Goal: Task Accomplishment & Management: Complete application form

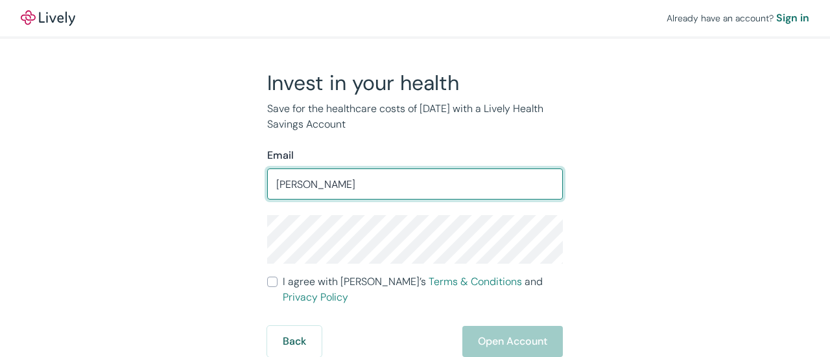
type input "[PERSON_NAME][EMAIL_ADDRESS][DOMAIN_NAME]"
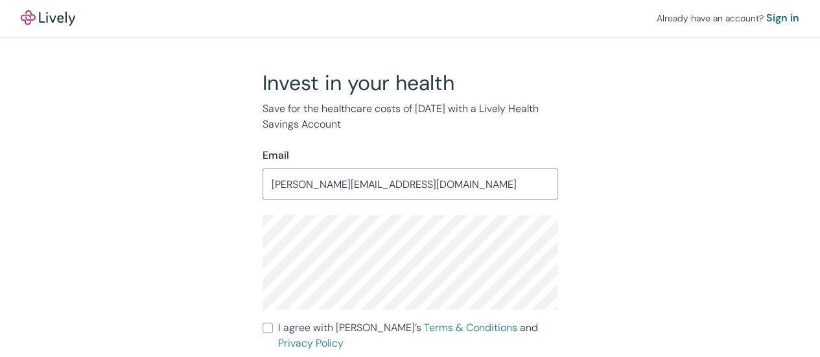
scroll to position [30, 0]
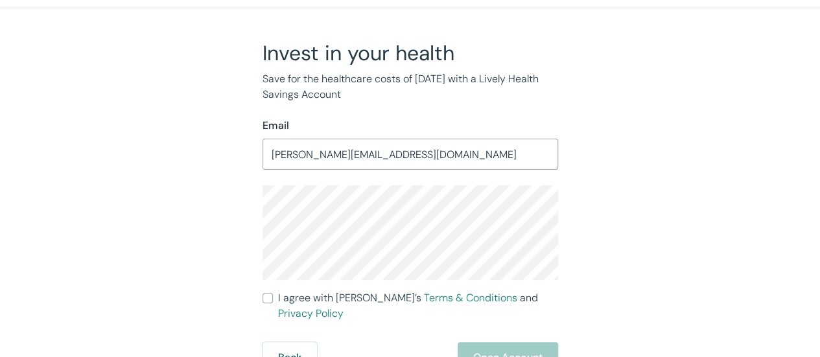
click at [264, 301] on input "I agree with Lively’s Terms & Conditions and Privacy Policy" at bounding box center [268, 298] width 10 height 10
checkbox input "true"
click at [475, 345] on button "Open Account" at bounding box center [508, 357] width 100 height 31
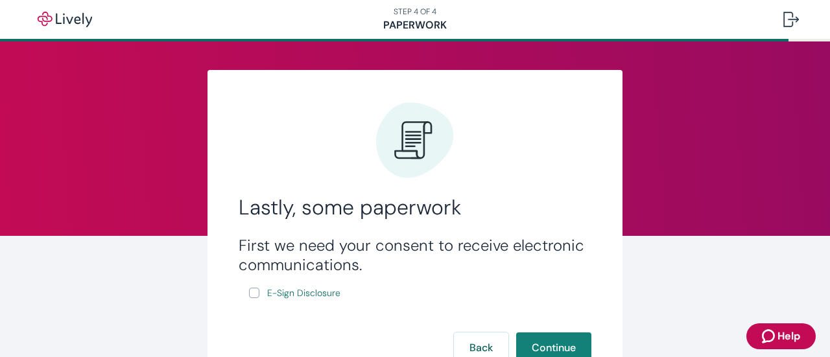
click at [251, 292] on input "E-Sign Disclosure" at bounding box center [254, 293] width 10 height 10
checkbox input "true"
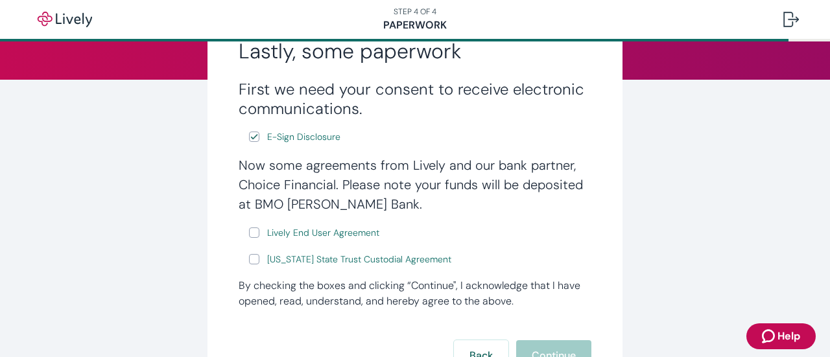
scroll to position [157, 0]
click at [251, 235] on input "Lively End User Agreement" at bounding box center [254, 232] width 10 height 10
checkbox input "true"
click at [250, 257] on input "[US_STATE] State Trust Custodial Agreement" at bounding box center [254, 258] width 10 height 10
checkbox input "true"
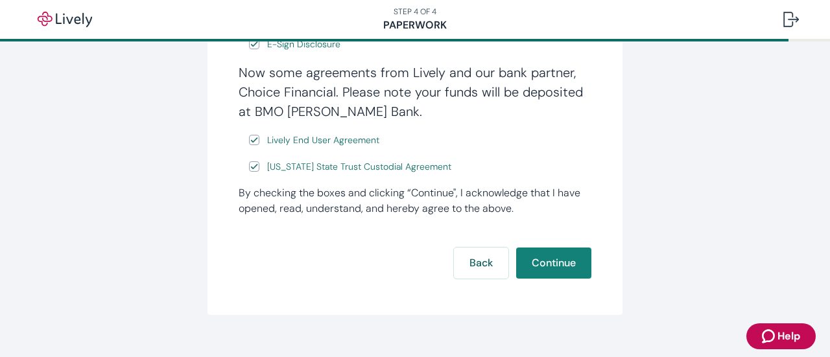
scroll to position [255, 0]
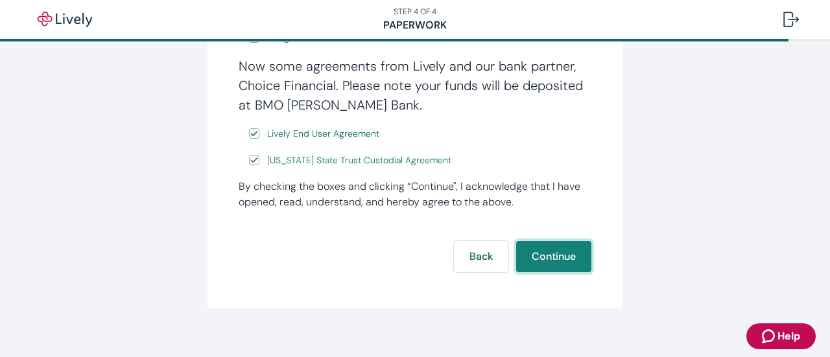
click at [581, 251] on button "Continue" at bounding box center [553, 256] width 75 height 31
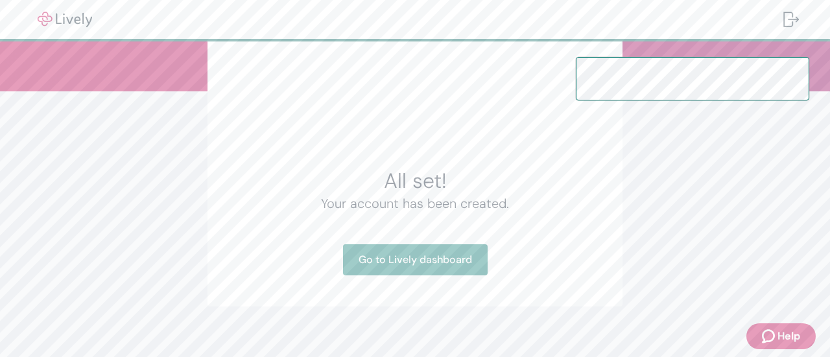
scroll to position [156, 0]
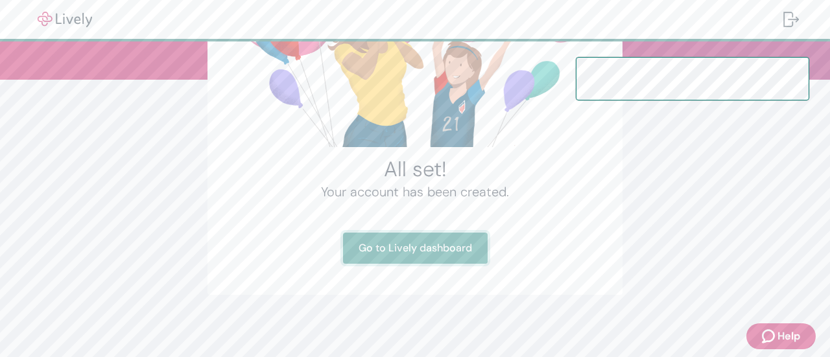
click at [443, 248] on link "Go to Lively dashboard" at bounding box center [415, 248] width 145 height 31
